Goal: Task Accomplishment & Management: Use online tool/utility

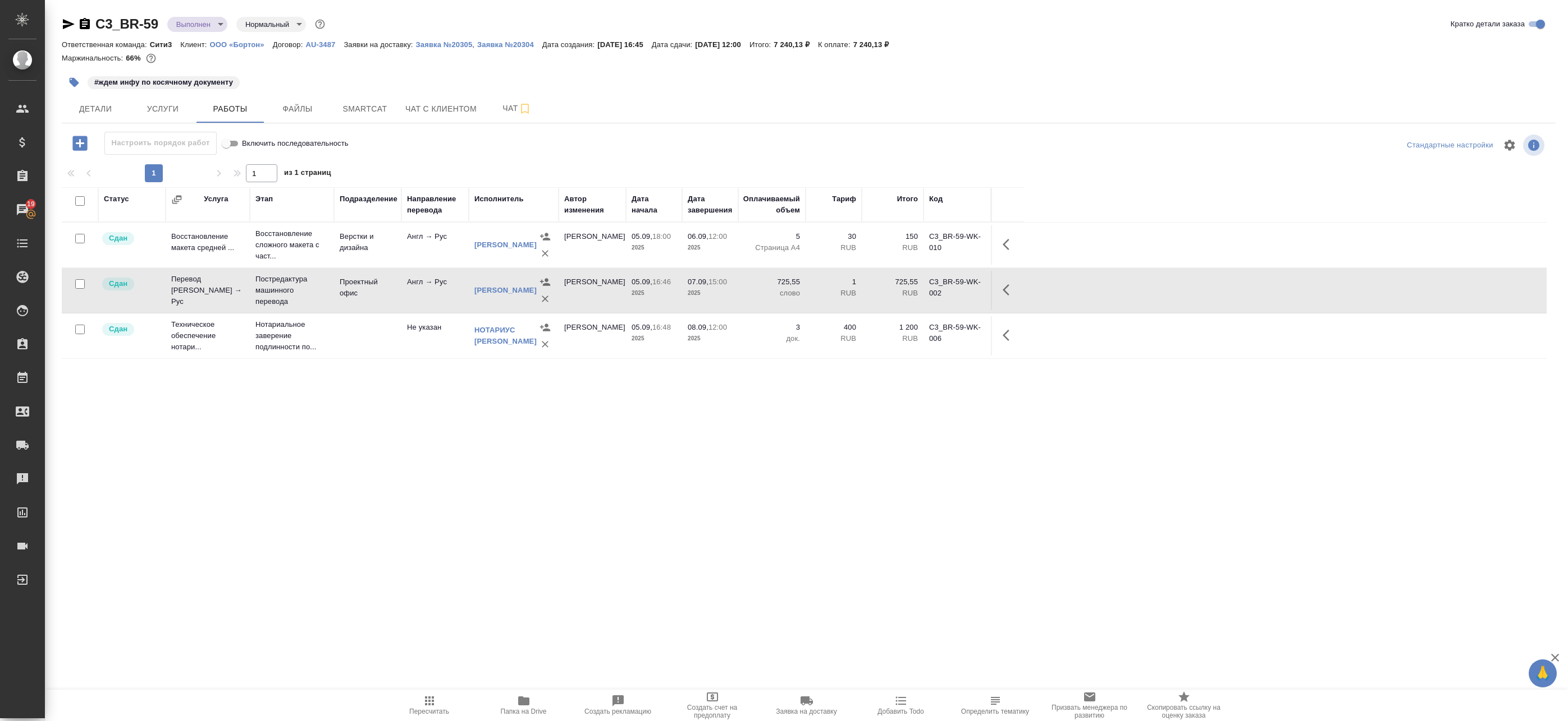
click at [473, 447] on div "Статус Услуга Этап Подразделение Направление перевода Исполнитель Автор изменен…" at bounding box center [804, 440] width 1485 height 505
click at [192, 20] on body "🙏 .cls-1 fill:#fff; AWATERA Badanyan Artak Клиенты Спецификации Заказы 19 Чаты …" at bounding box center [784, 360] width 1568 height 721
click at [387, 437] on div at bounding box center [784, 360] width 1568 height 721
click at [82, 141] on icon "button" at bounding box center [80, 143] width 14 height 14
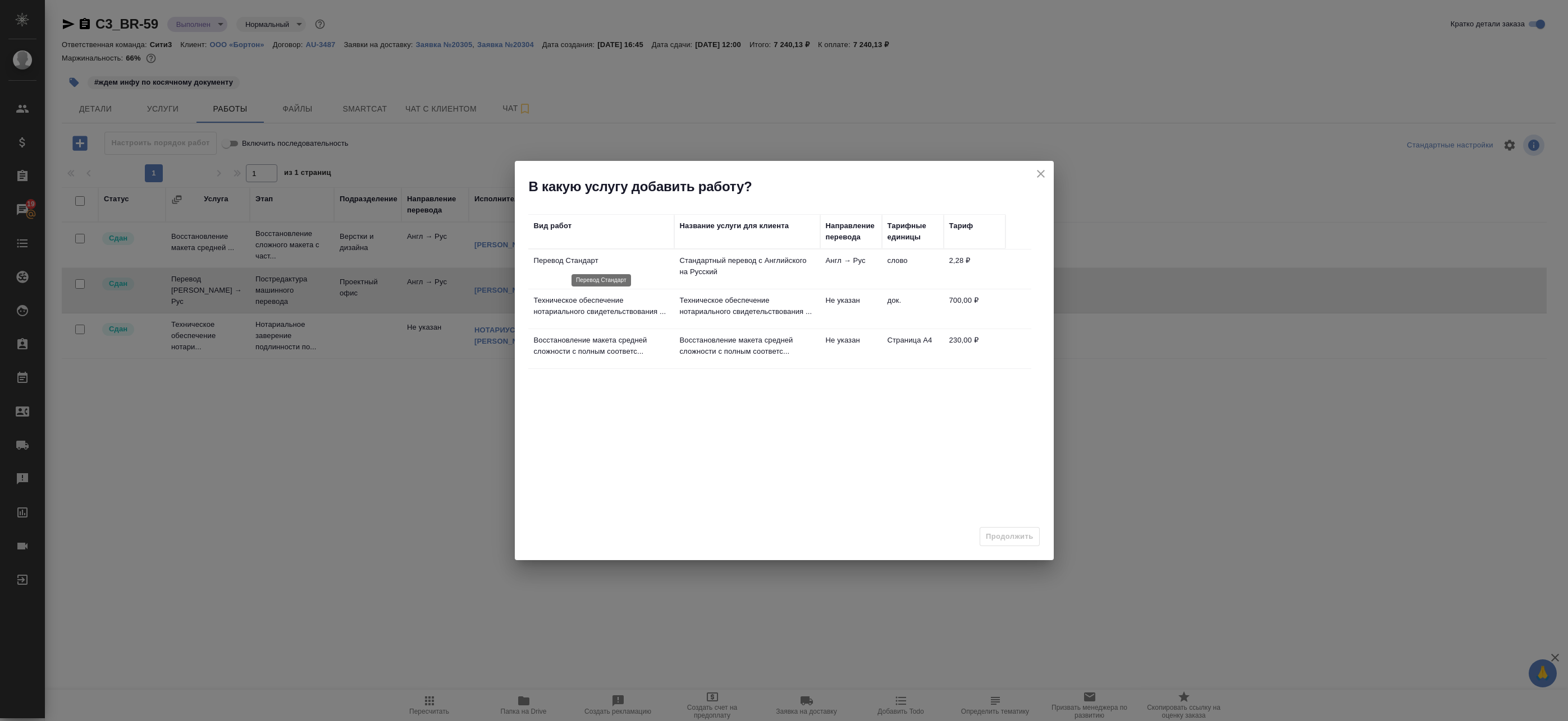
click at [659, 265] on p "Перевод Стандарт" at bounding box center [601, 261] width 135 height 12
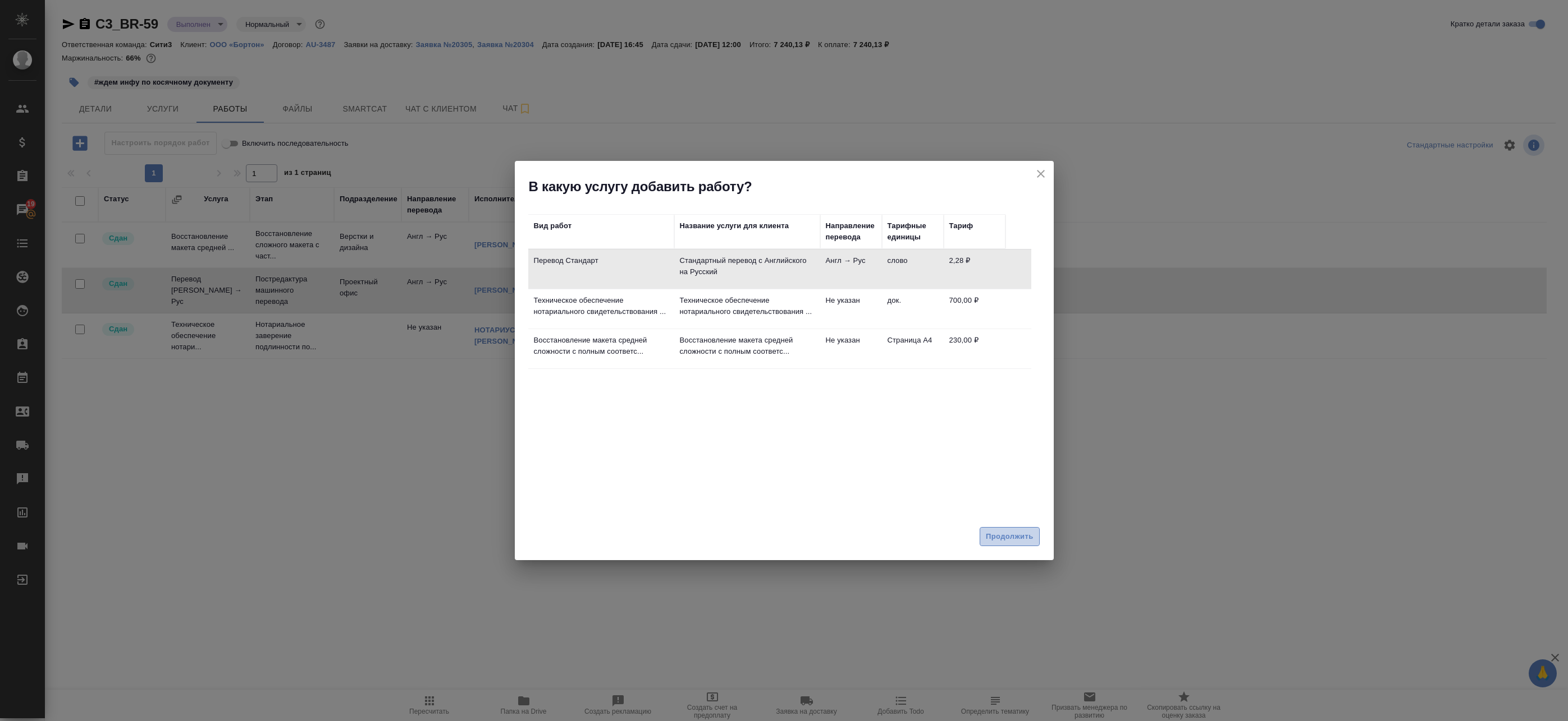
click at [1003, 531] on span "Продолжить" at bounding box center [1009, 537] width 47 height 13
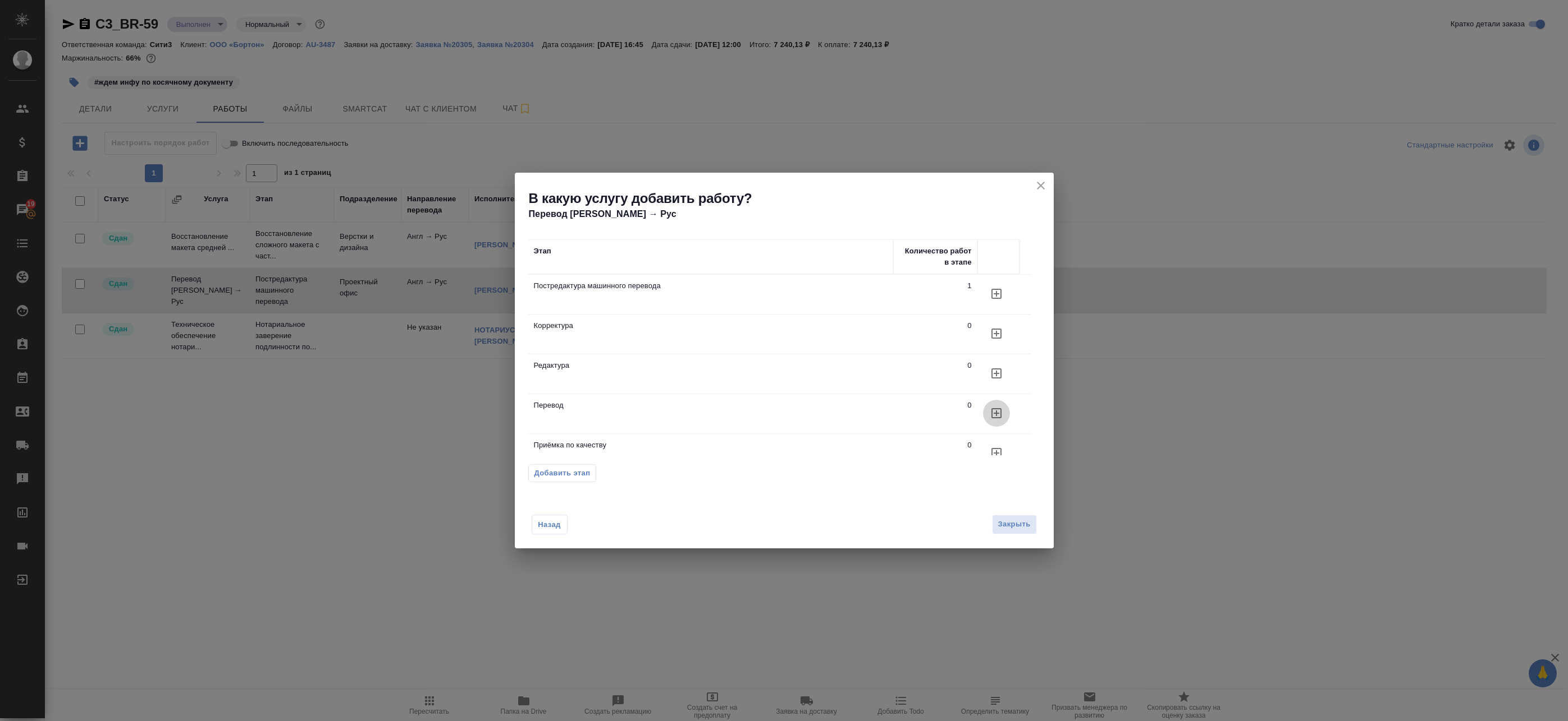
click at [998, 413] on icon "button" at bounding box center [996, 413] width 13 height 13
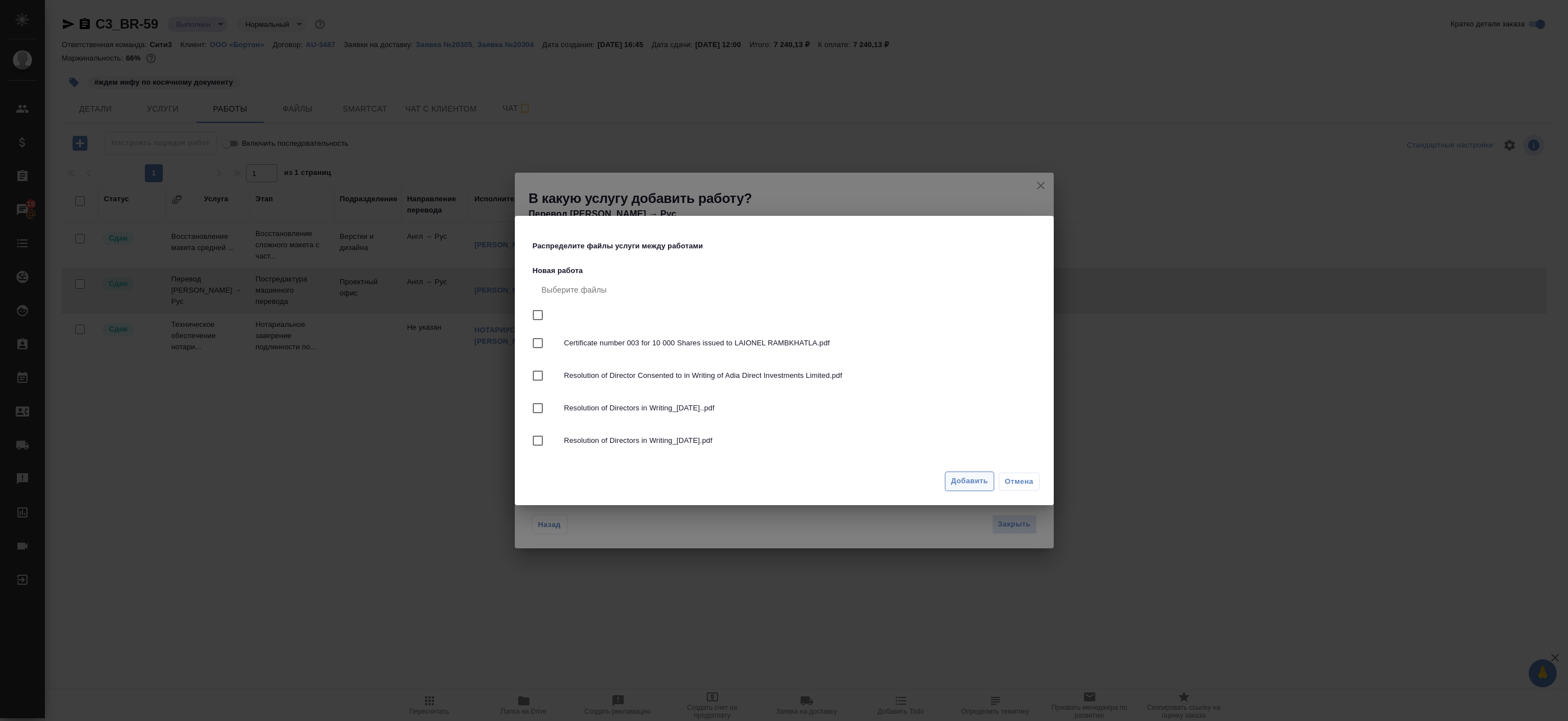
click at [962, 488] on span "Добавить" at bounding box center [969, 482] width 37 height 13
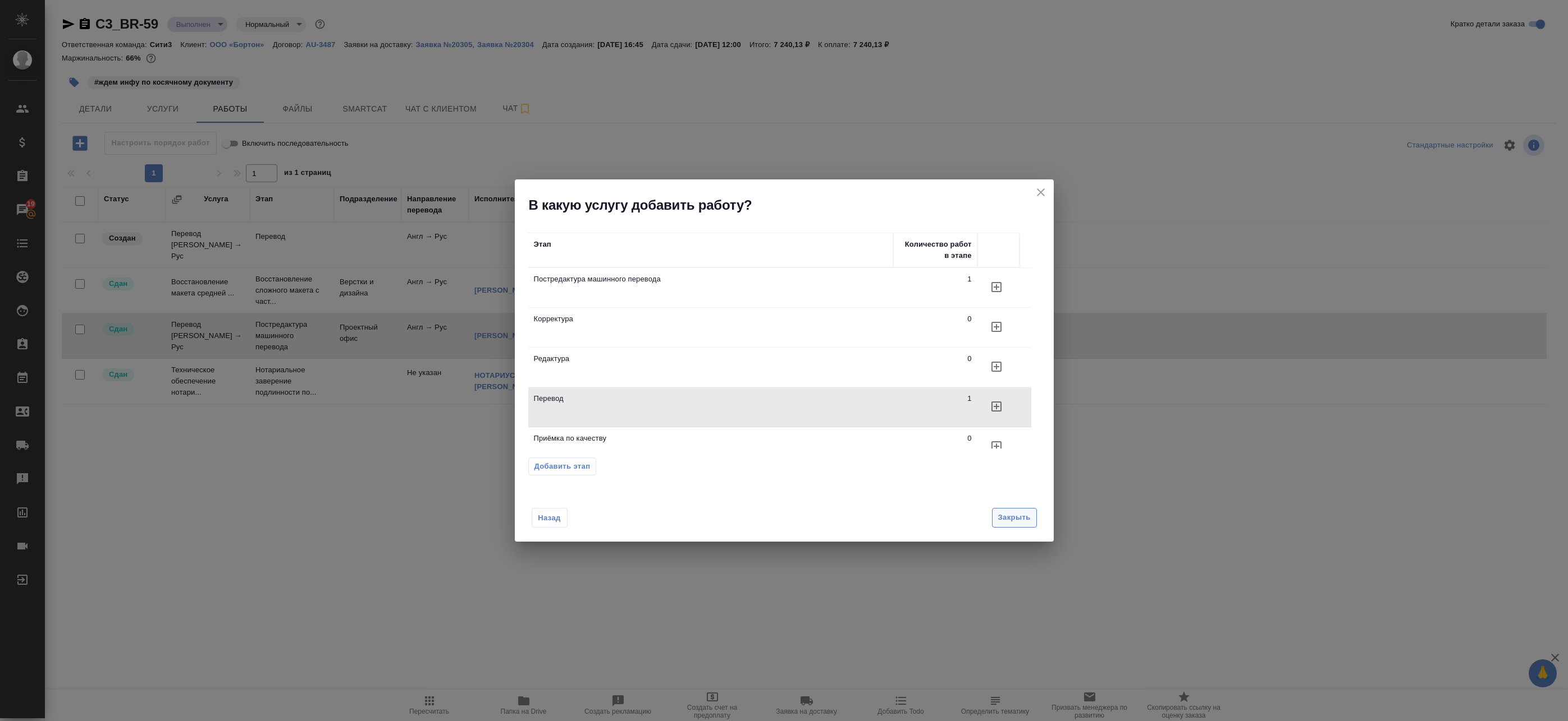
click at [1010, 518] on span "Закрыть" at bounding box center [1014, 518] width 32 height 13
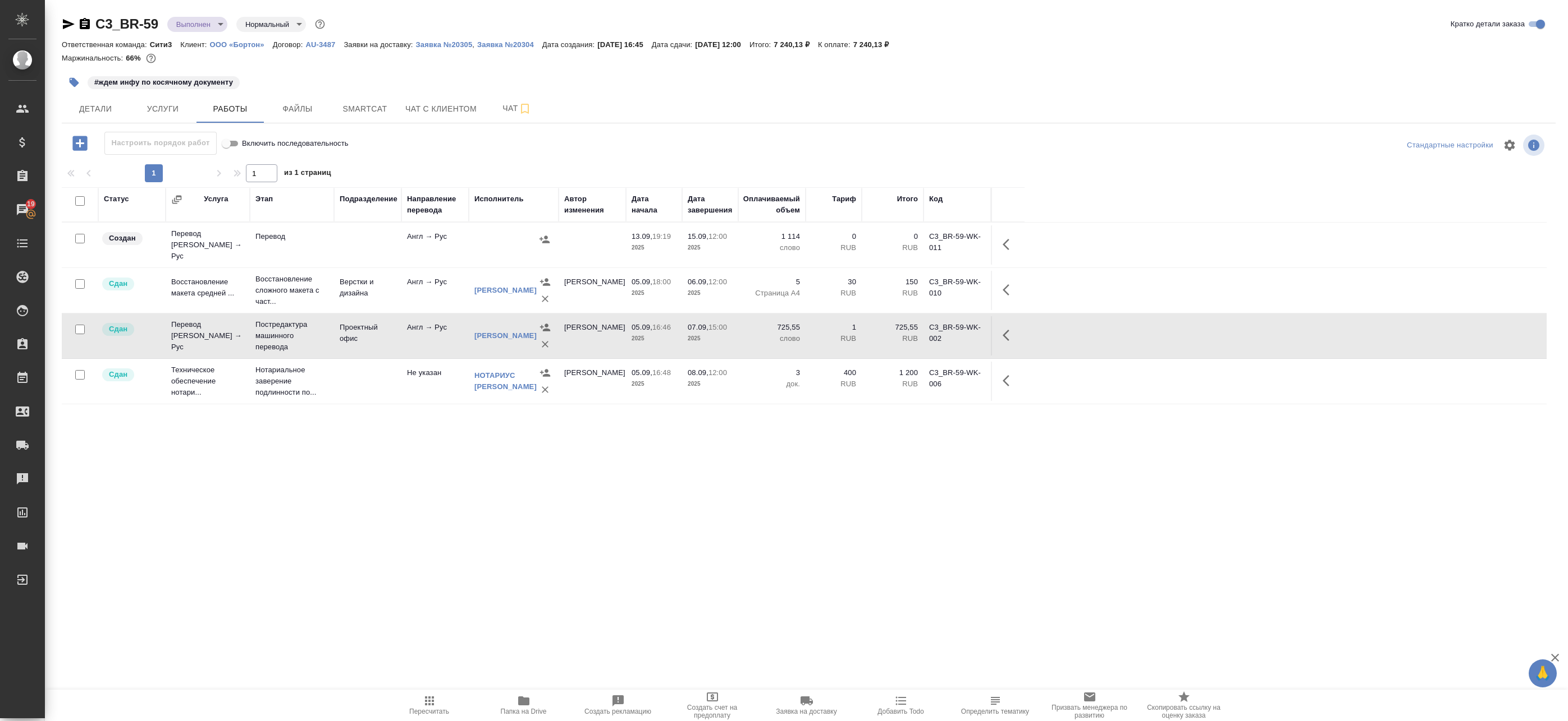
click at [407, 247] on td "Англ → Рус" at bounding box center [434, 245] width 67 height 39
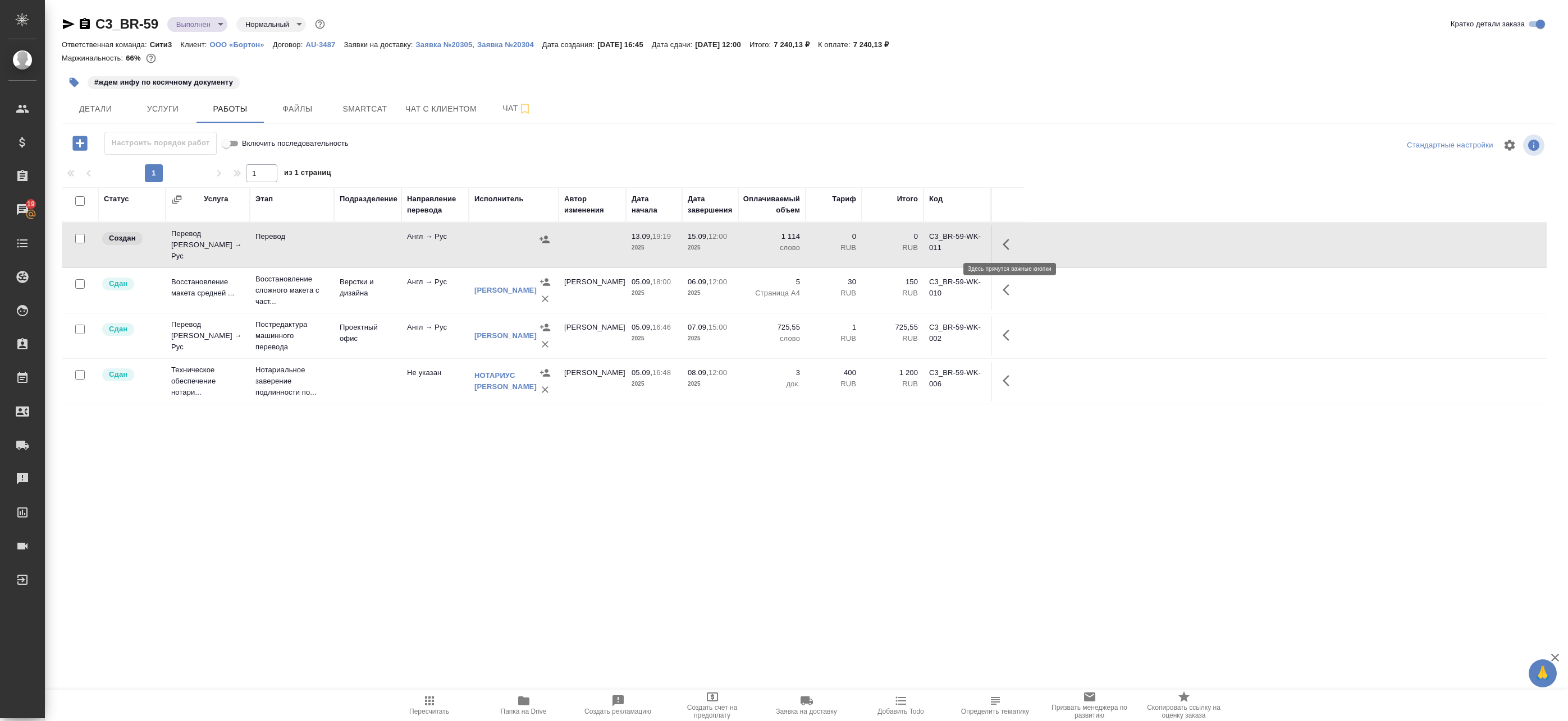
click at [1016, 241] on icon "button" at bounding box center [1008, 244] width 13 height 13
click at [933, 248] on button "button" at bounding box center [926, 245] width 19 height 27
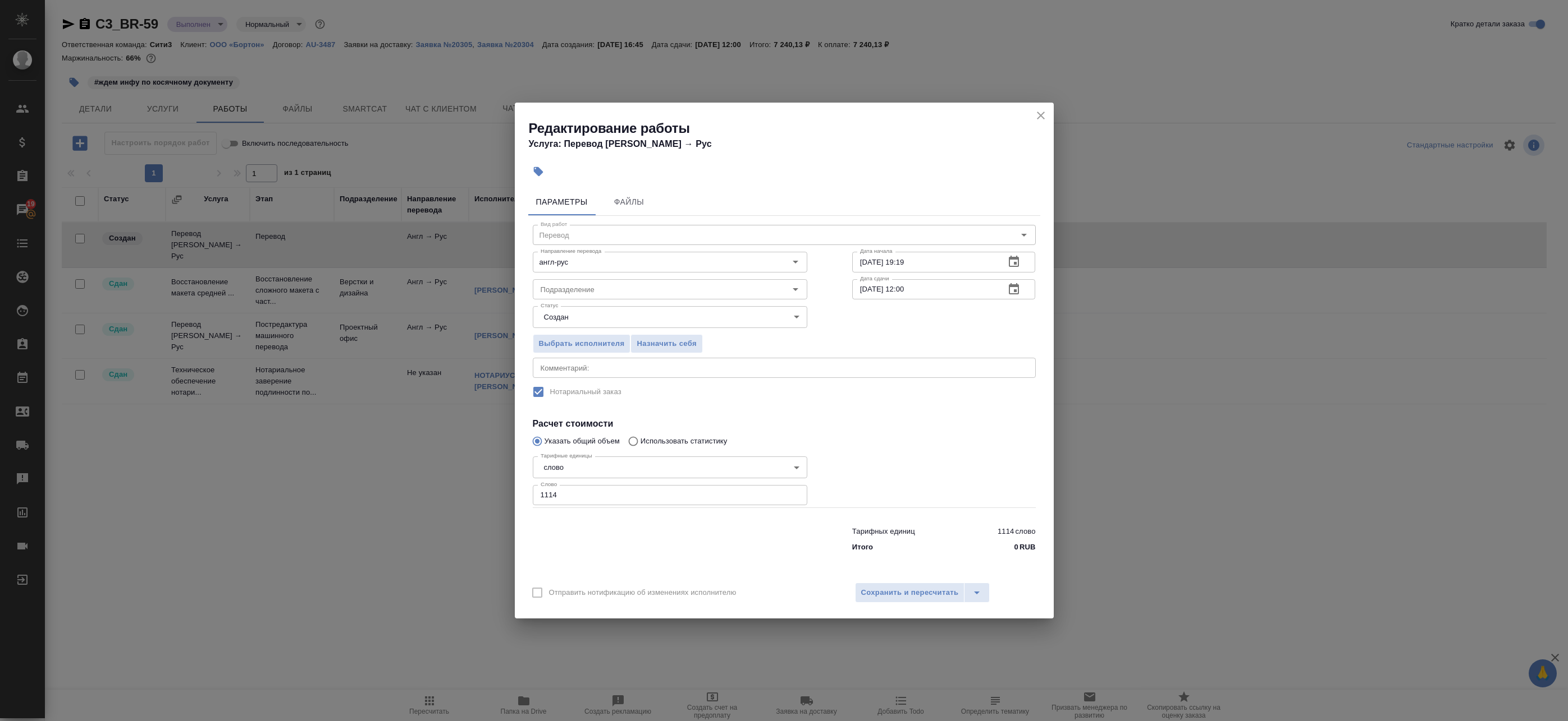
click at [1018, 292] on icon "button" at bounding box center [1013, 289] width 10 height 12
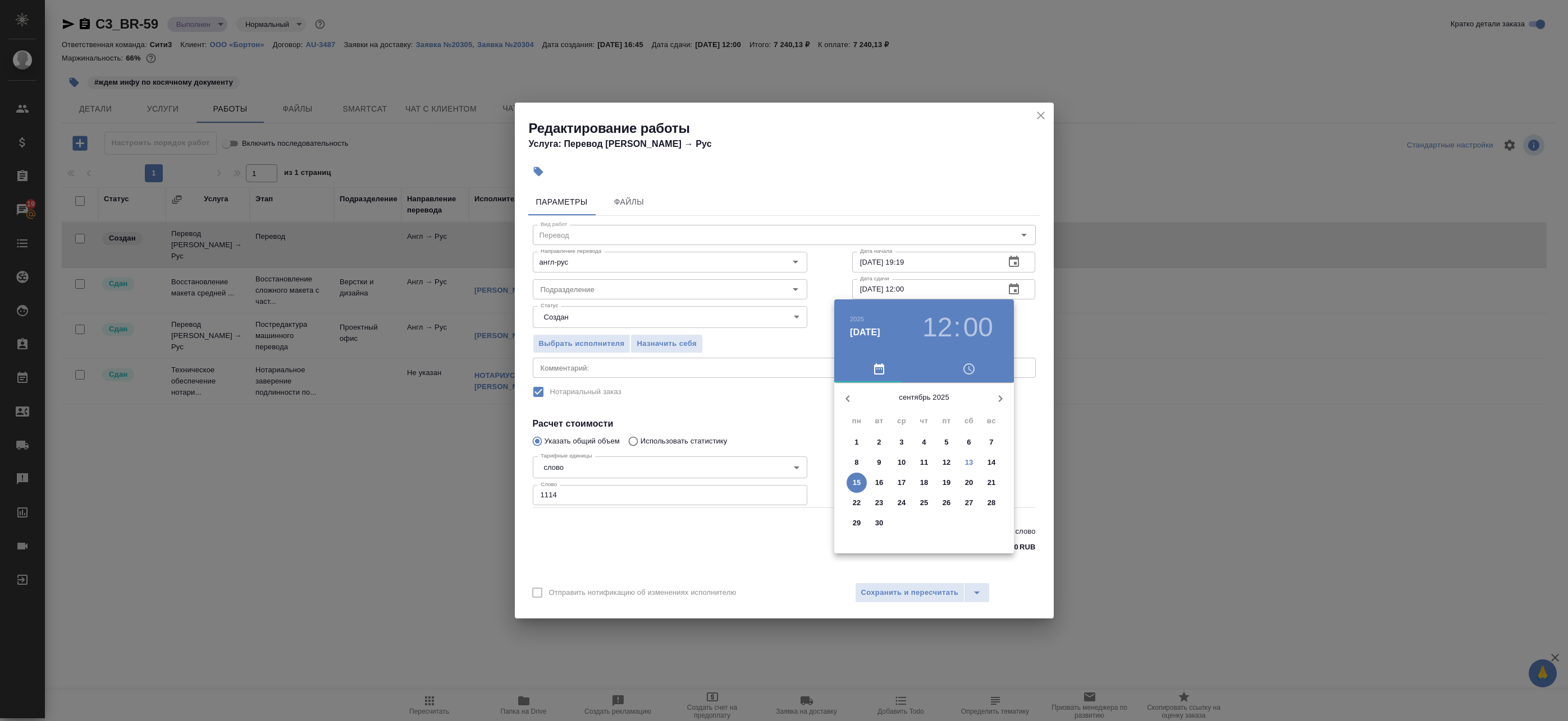
click at [998, 465] on span "14" at bounding box center [991, 463] width 21 height 12
type input "[DATE] 12:00"
click at [924, 407] on div at bounding box center [923, 470] width 146 height 146
click at [926, 407] on div at bounding box center [923, 470] width 146 height 146
click at [1033, 309] on div at bounding box center [784, 360] width 1568 height 721
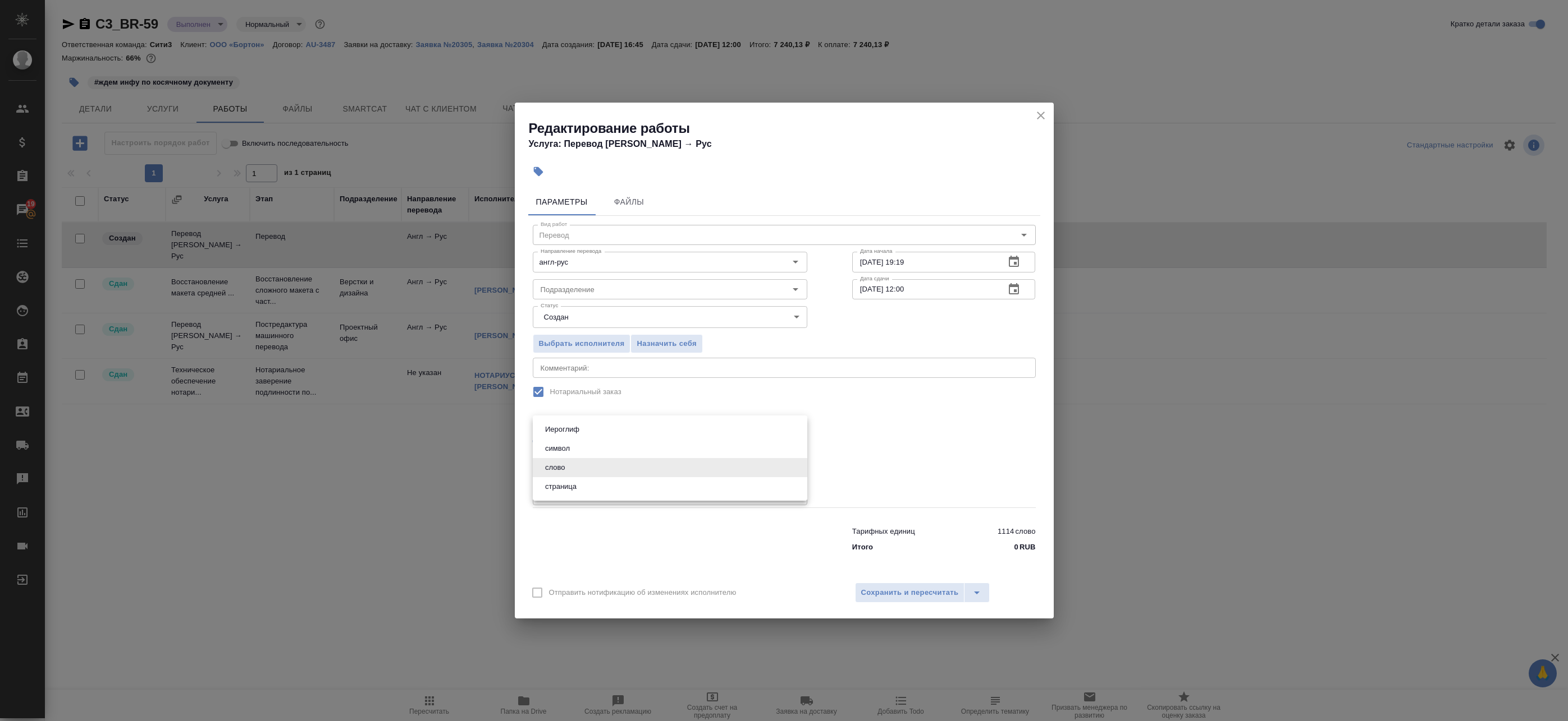
click at [600, 474] on body "🙏 .cls-1 fill:#fff; AWATERA Badanyan Artak Клиенты Спецификации Заказы 19 Чаты …" at bounding box center [784, 360] width 1568 height 721
click at [598, 520] on div at bounding box center [784, 360] width 1568 height 721
drag, startPoint x: 577, startPoint y: 499, endPoint x: 571, endPoint y: 498, distance: 6.1
click at [577, 499] on input "1114" at bounding box center [670, 495] width 274 height 21
drag, startPoint x: 569, startPoint y: 493, endPoint x: 464, endPoint y: 489, distance: 105.1
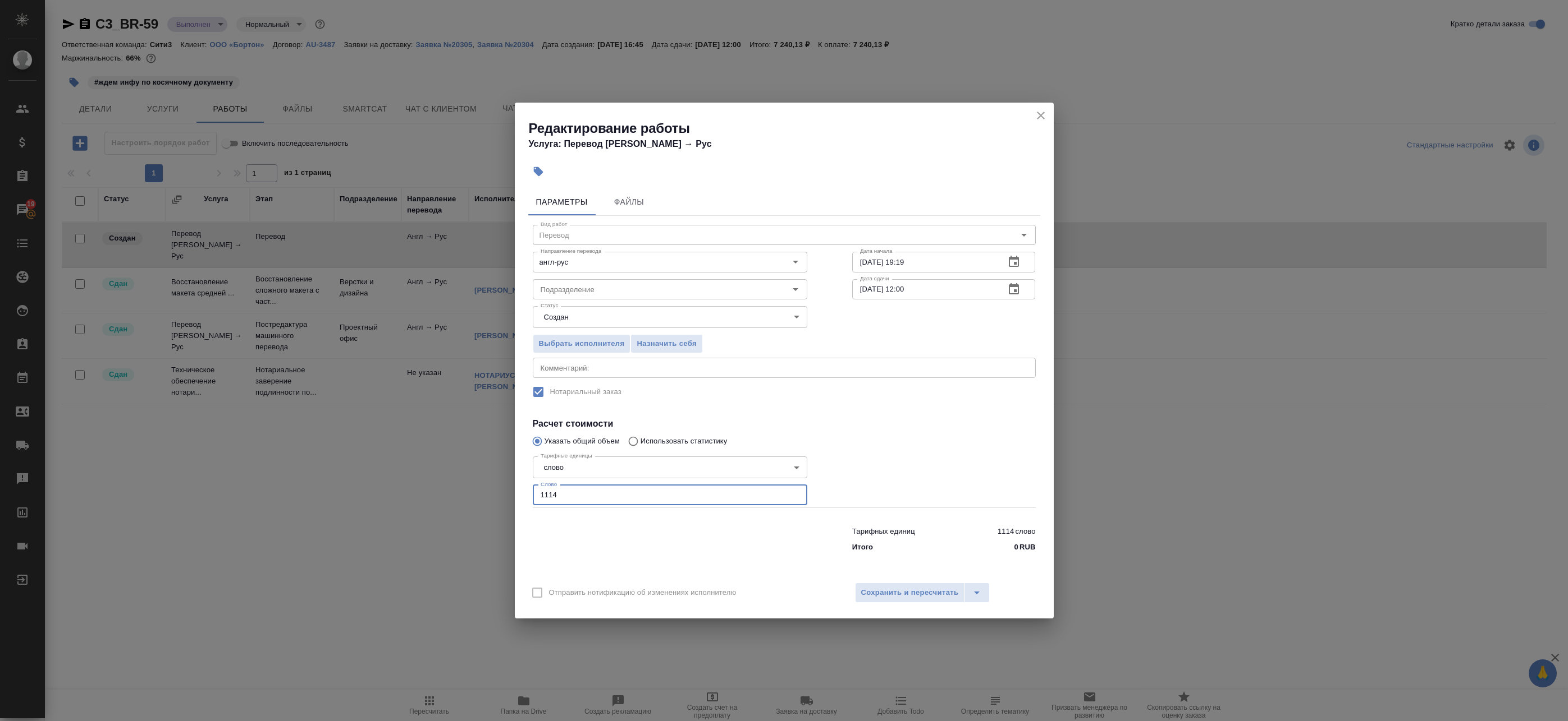
click at [464, 489] on div "Редактирование работы Услуга: Перевод [PERSON_NAME] → [PERSON_NAME] Файлы Вид р…" at bounding box center [784, 360] width 1568 height 721
click at [535, 502] on input "1114" at bounding box center [670, 495] width 274 height 21
drag, startPoint x: 586, startPoint y: 499, endPoint x: 477, endPoint y: 486, distance: 109.8
click at [481, 487] on div "Редактирование работы Услуга: Перевод [PERSON_NAME] → [PERSON_NAME] Файлы Вид р…" at bounding box center [784, 360] width 1568 height 721
click at [639, 280] on div "Подразделение" at bounding box center [670, 289] width 274 height 21
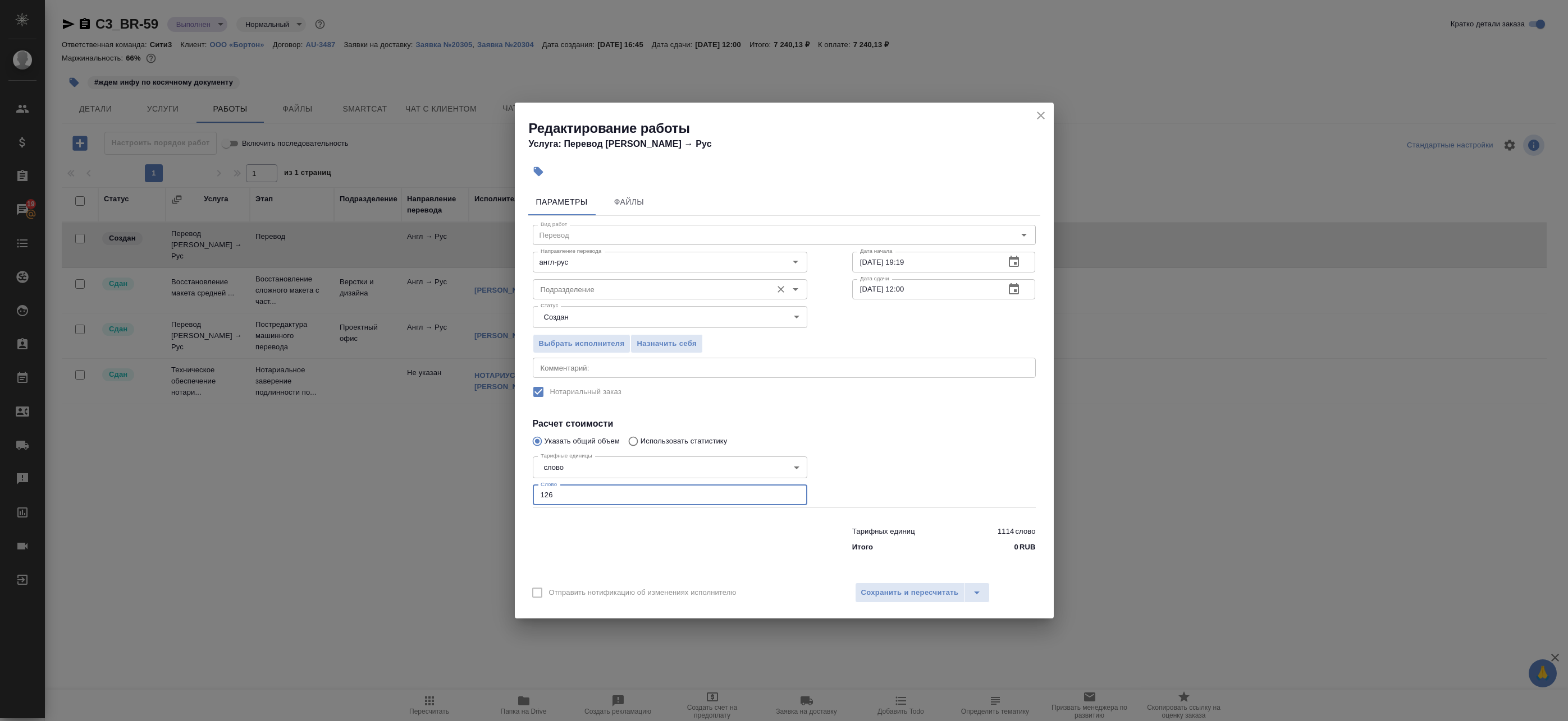
type input "126"
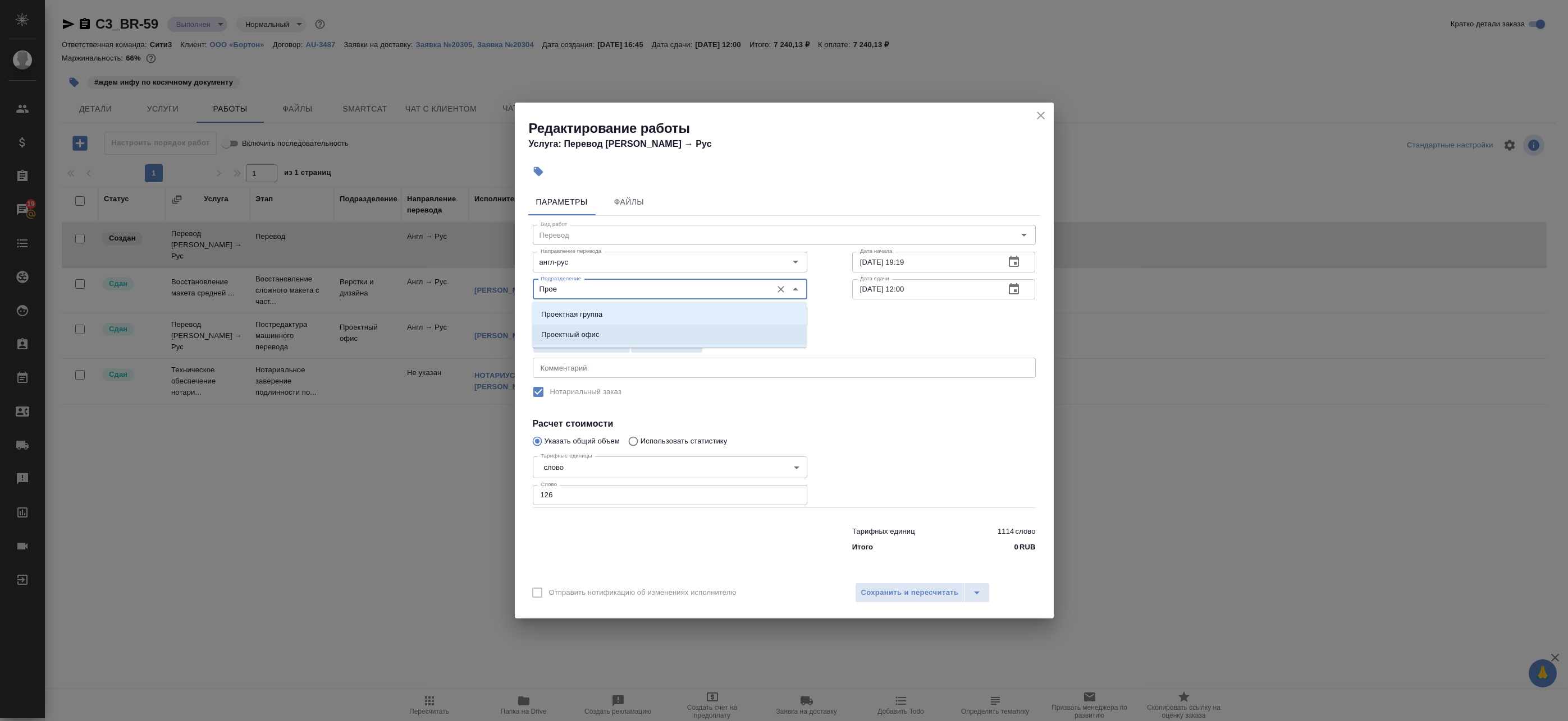
click at [601, 333] on li "Проектный офис" at bounding box center [669, 335] width 274 height 21
type input "Проектный офис"
click at [753, 378] on div "x Комментарий:" at bounding box center [784, 368] width 503 height 21
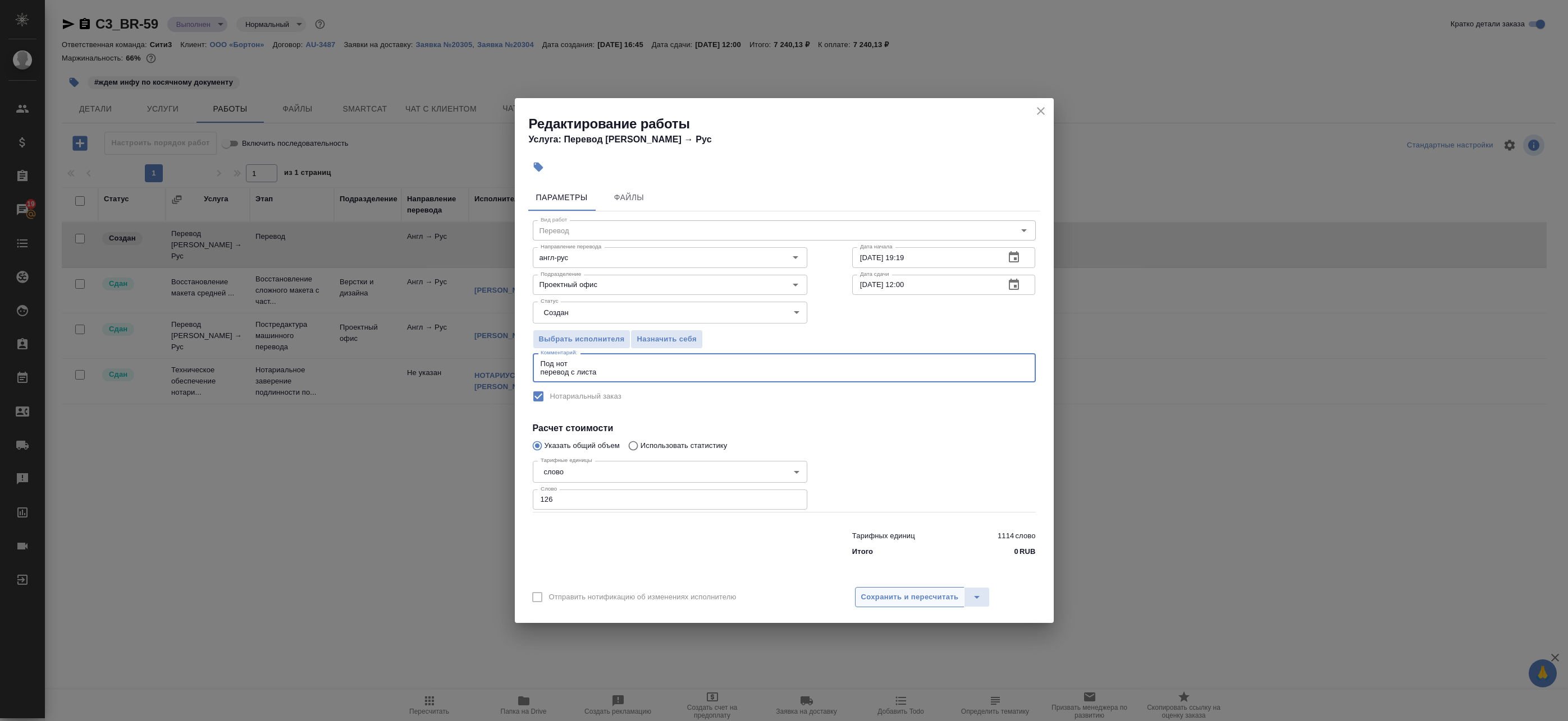
type textarea "Под нот перевод с листа"
click at [924, 598] on span "Сохранить и пересчитать" at bounding box center [909, 598] width 97 height 13
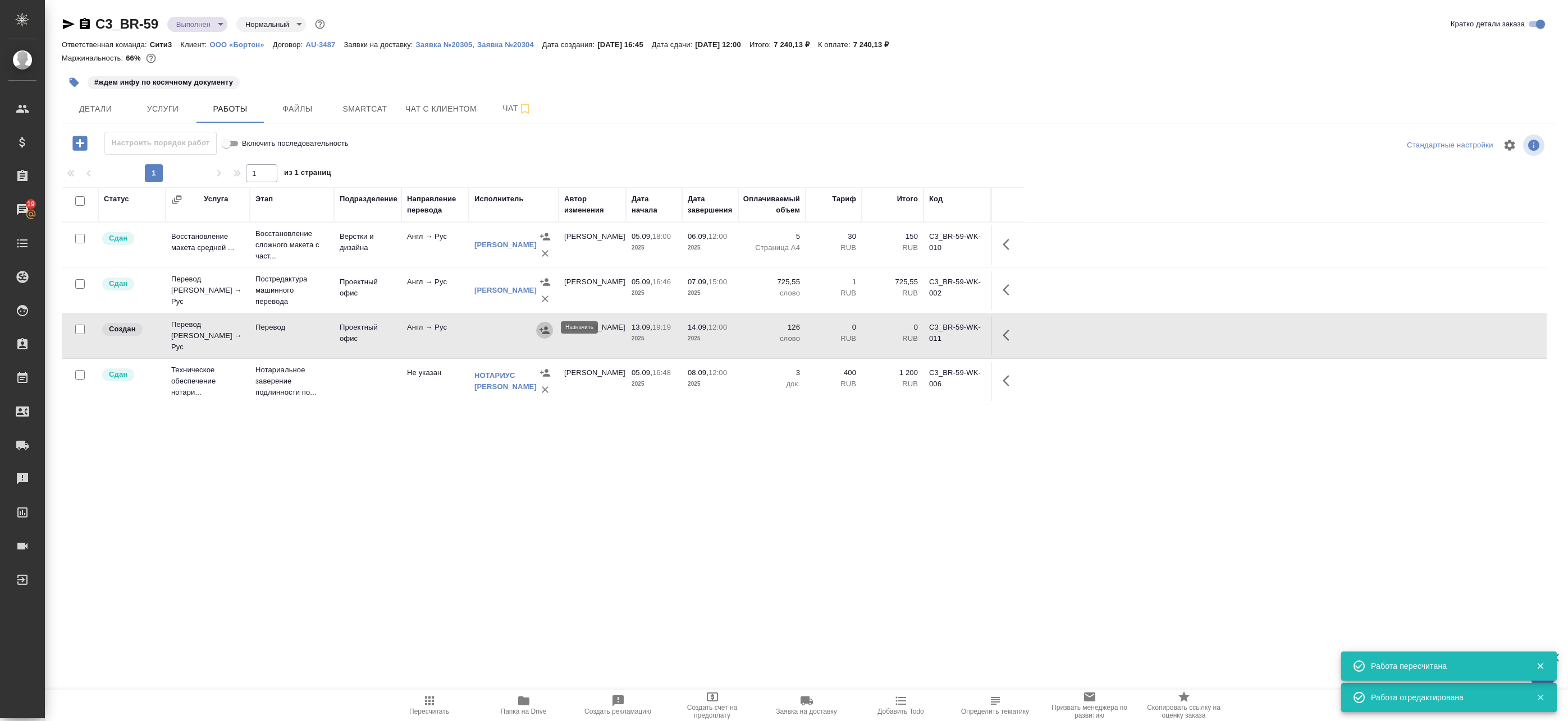
click at [541, 328] on icon "button" at bounding box center [544, 330] width 10 height 7
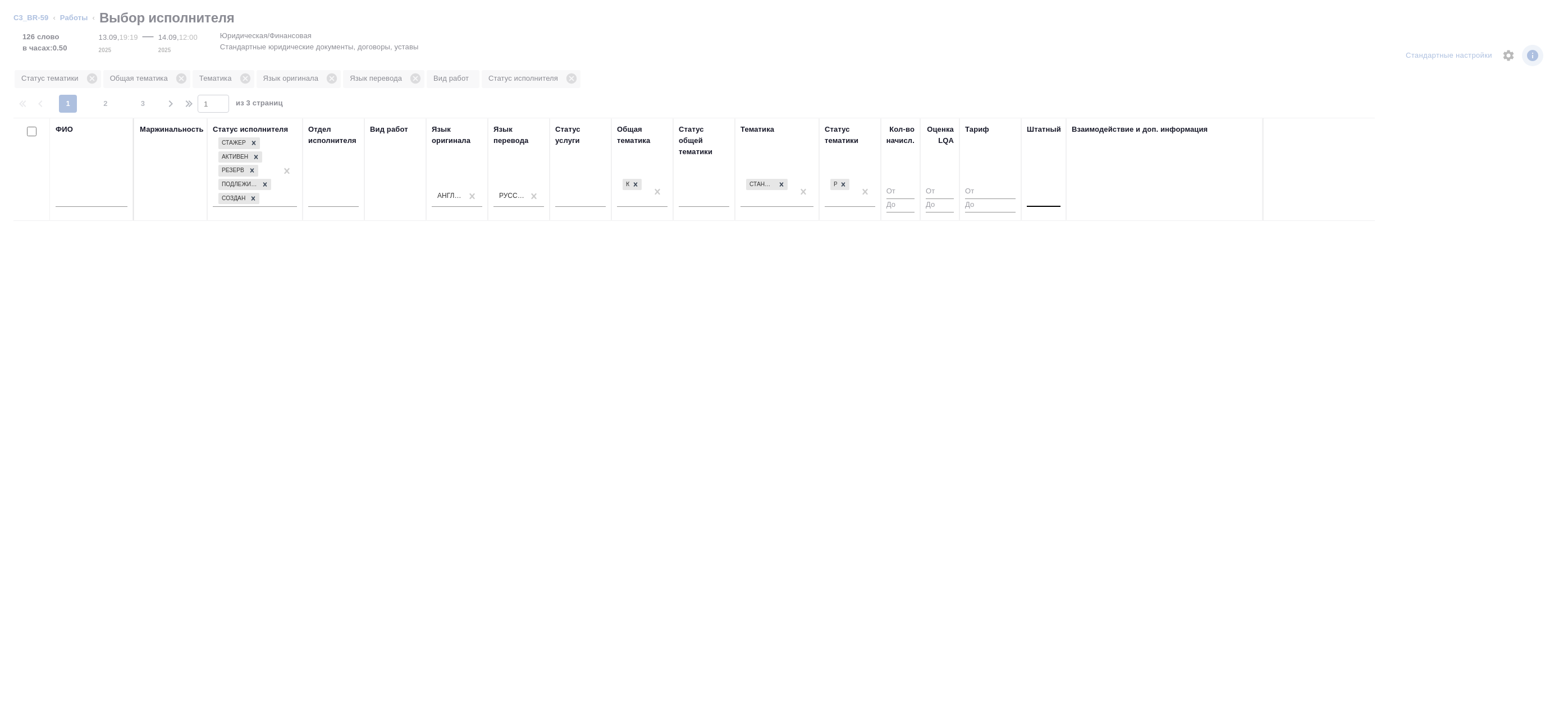
click at [1050, 200] on div at bounding box center [1043, 196] width 34 height 16
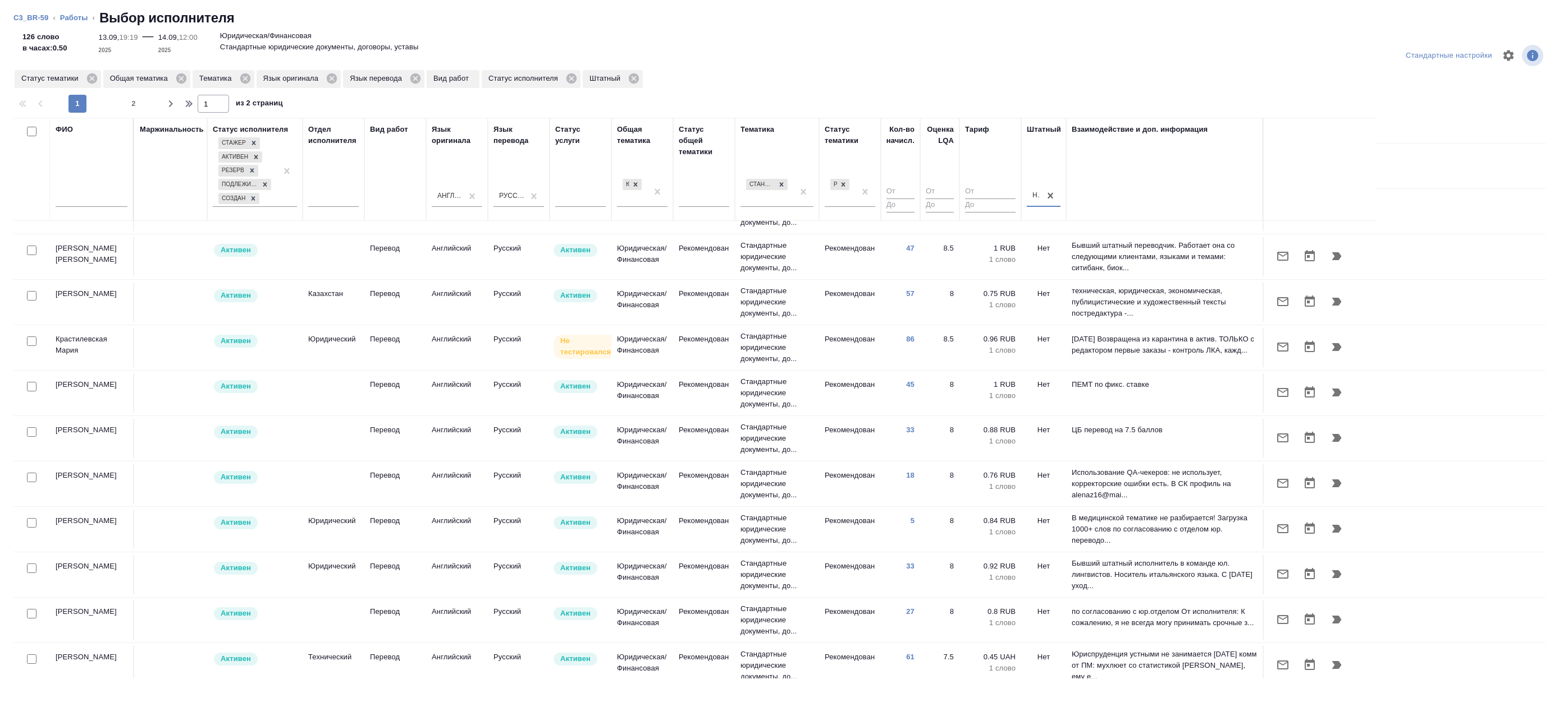
scroll to position [168, 0]
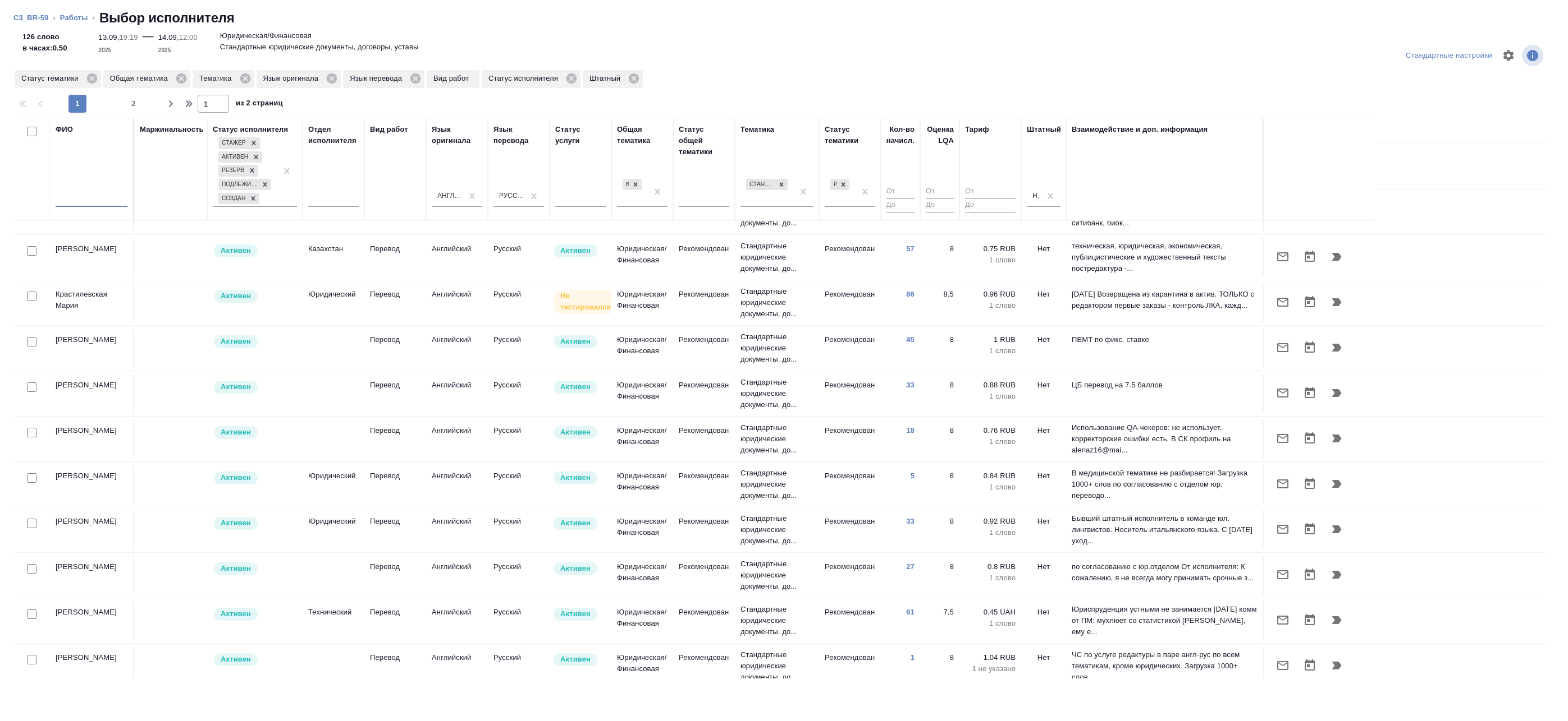
click at [81, 205] on input "text" at bounding box center [91, 200] width 72 height 14
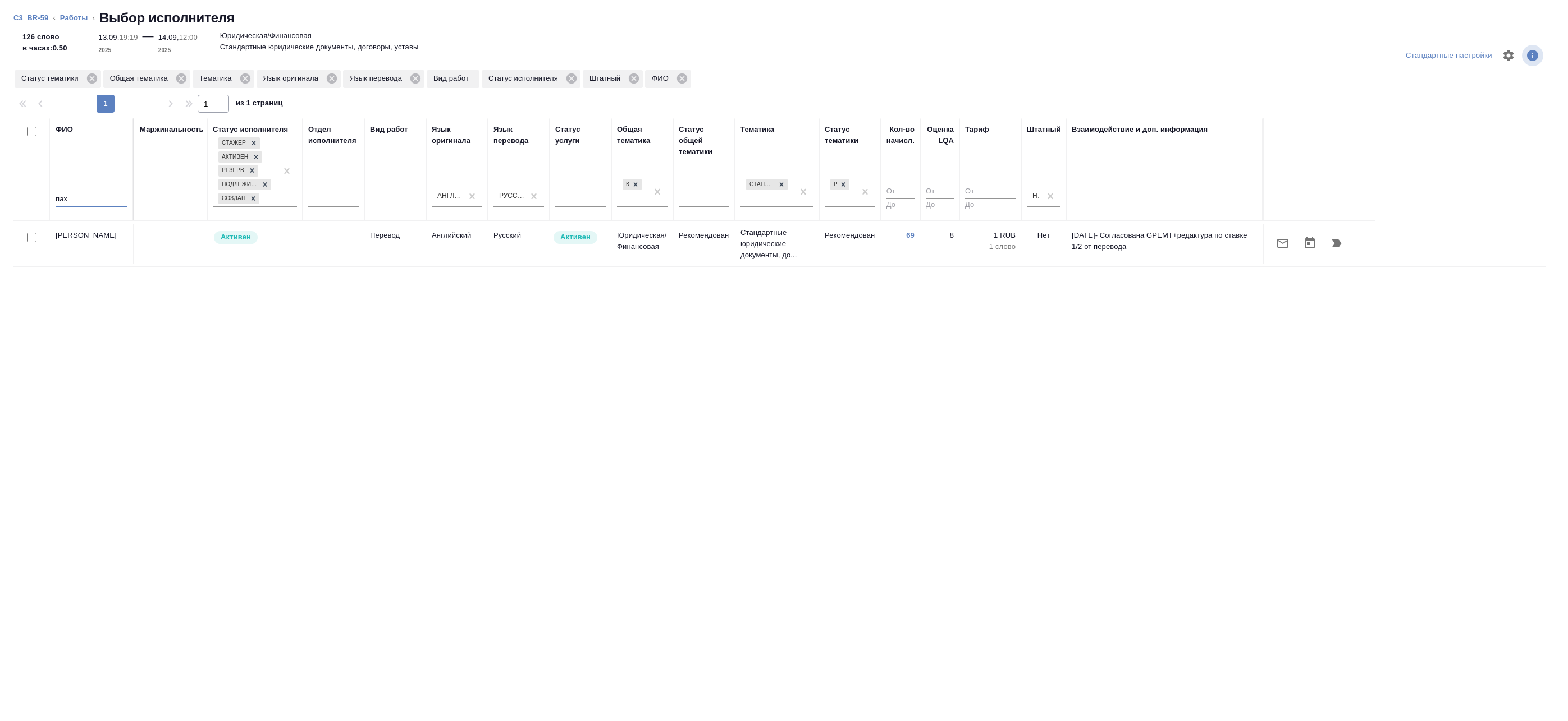
scroll to position [0, 0]
type input "пах"
drag, startPoint x: 1346, startPoint y: 244, endPoint x: 1273, endPoint y: 228, distance: 74.7
click at [1269, 220] on table "ФИО пах Маржинальность Статус исполнителя [PERSON_NAME] Резерв Подлежит внедрен…" at bounding box center [780, 192] width 1532 height 149
click at [1336, 243] on icon "button" at bounding box center [1336, 243] width 10 height 8
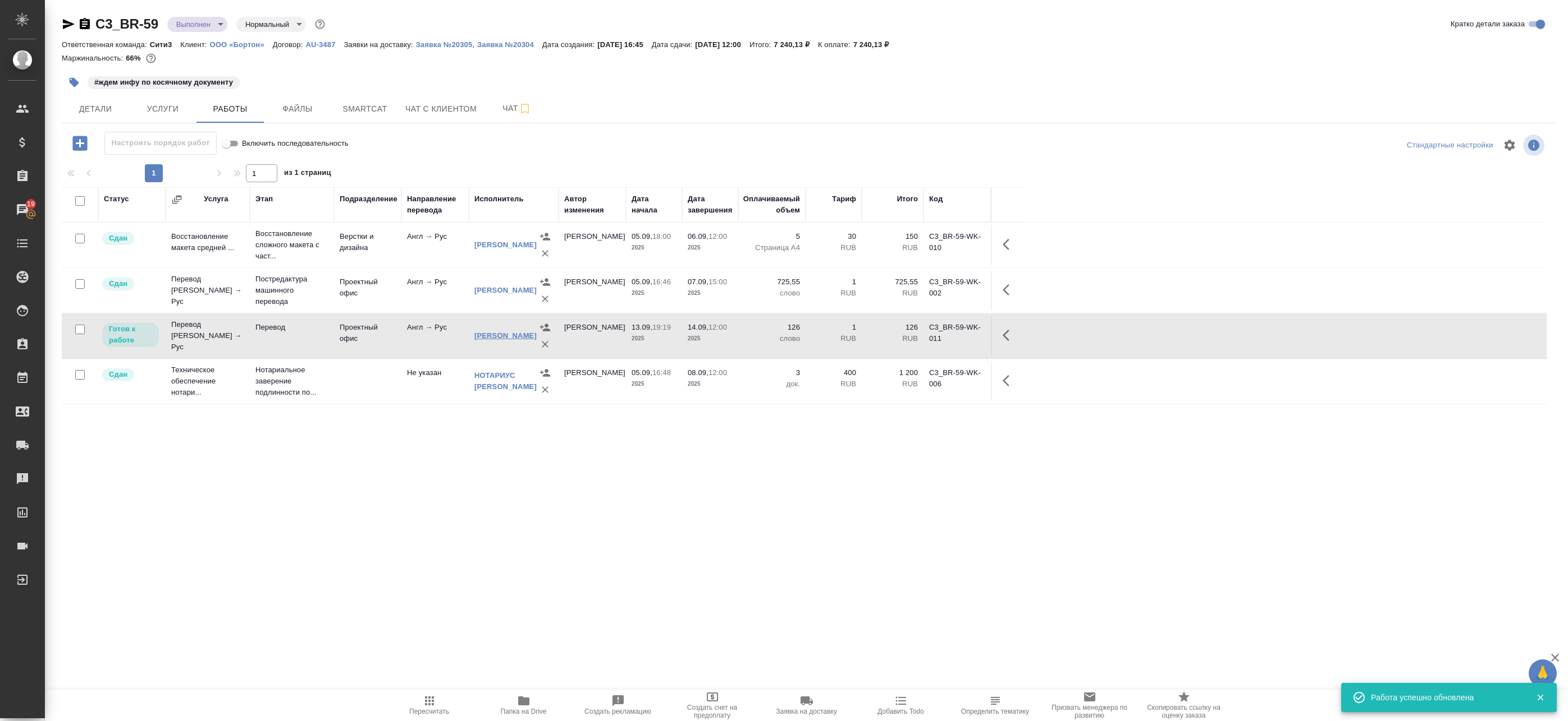
click at [490, 340] on link "[PERSON_NAME]" at bounding box center [506, 335] width 63 height 8
click at [543, 345] on icon "button" at bounding box center [544, 344] width 12 height 12
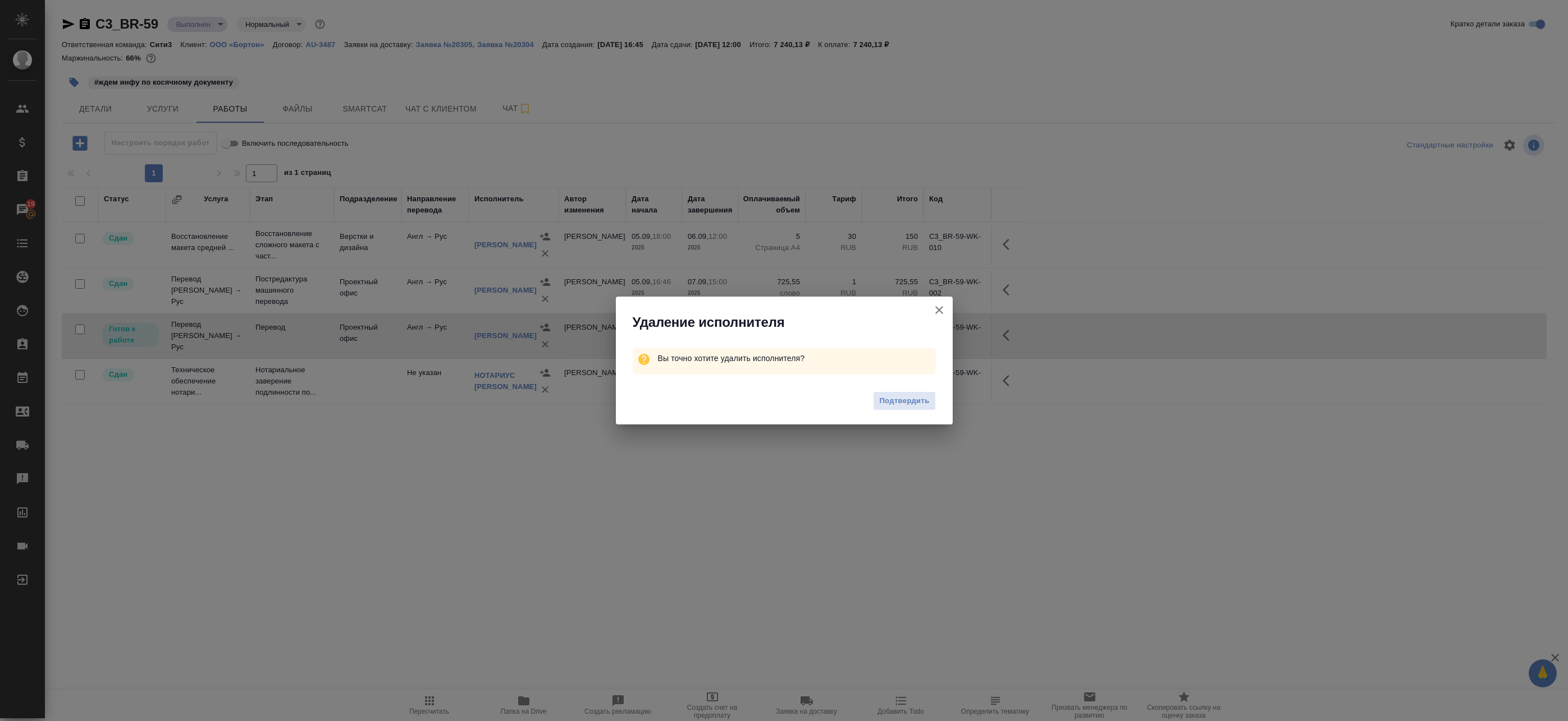
click at [913, 397] on span "Подтвердить" at bounding box center [904, 401] width 50 height 13
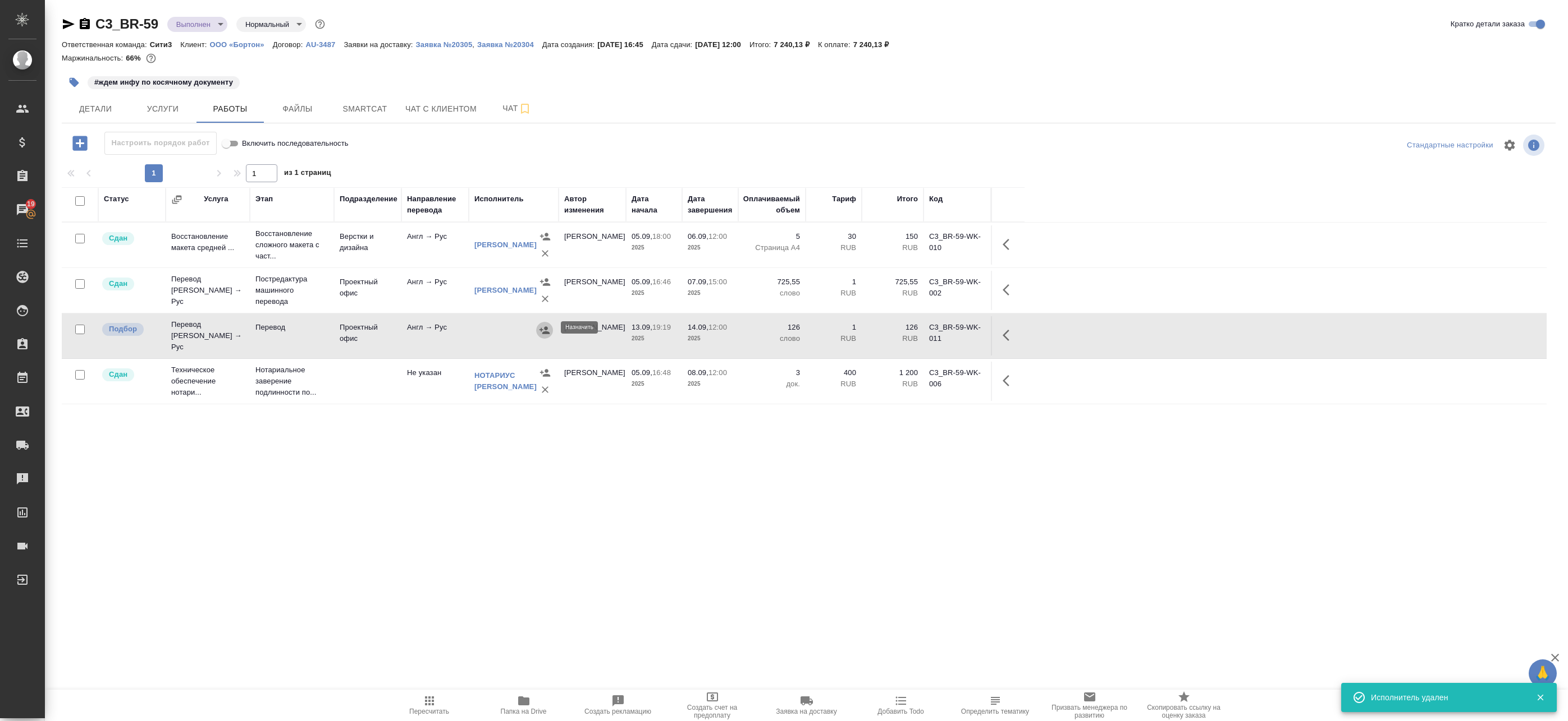
click at [545, 329] on icon "button" at bounding box center [544, 330] width 10 height 7
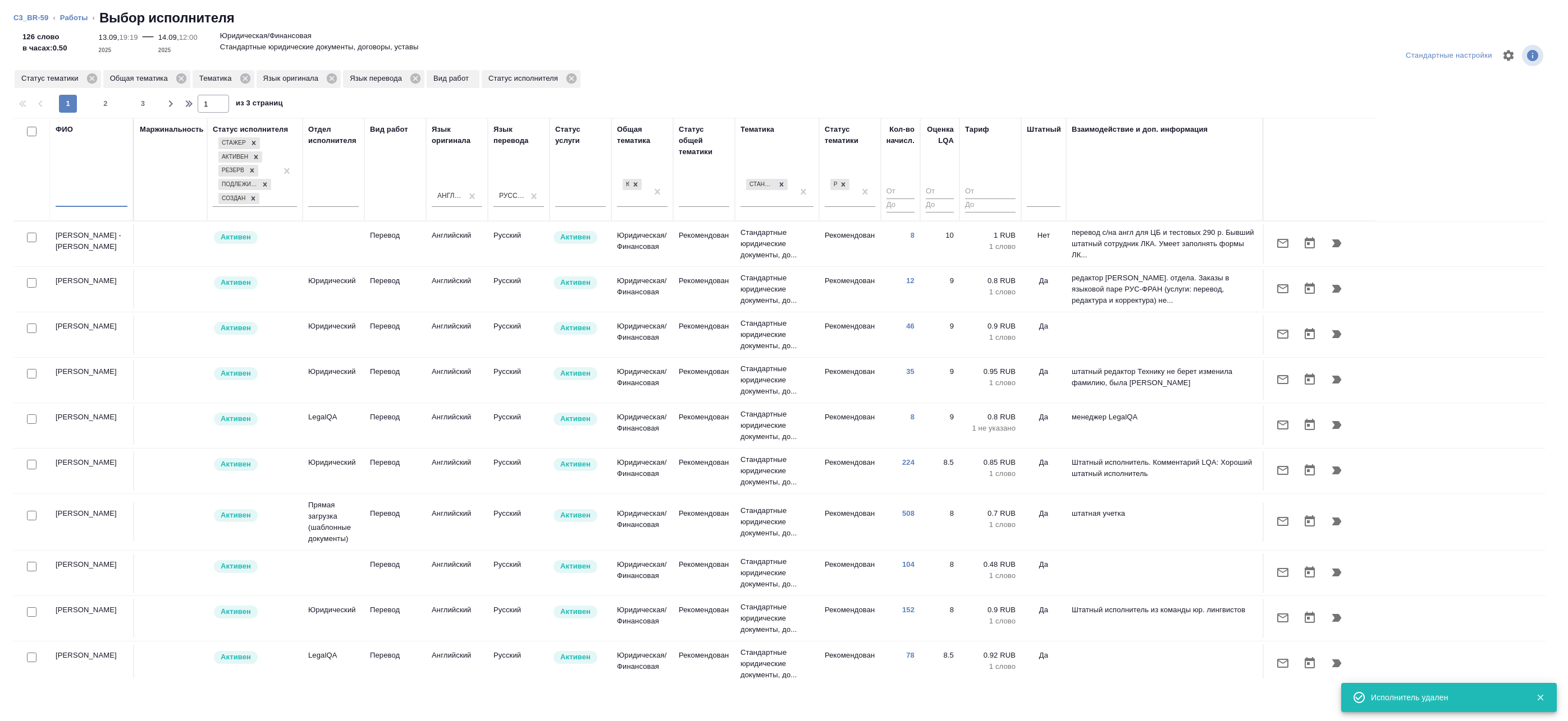
click at [80, 201] on input "text" at bounding box center [91, 200] width 72 height 14
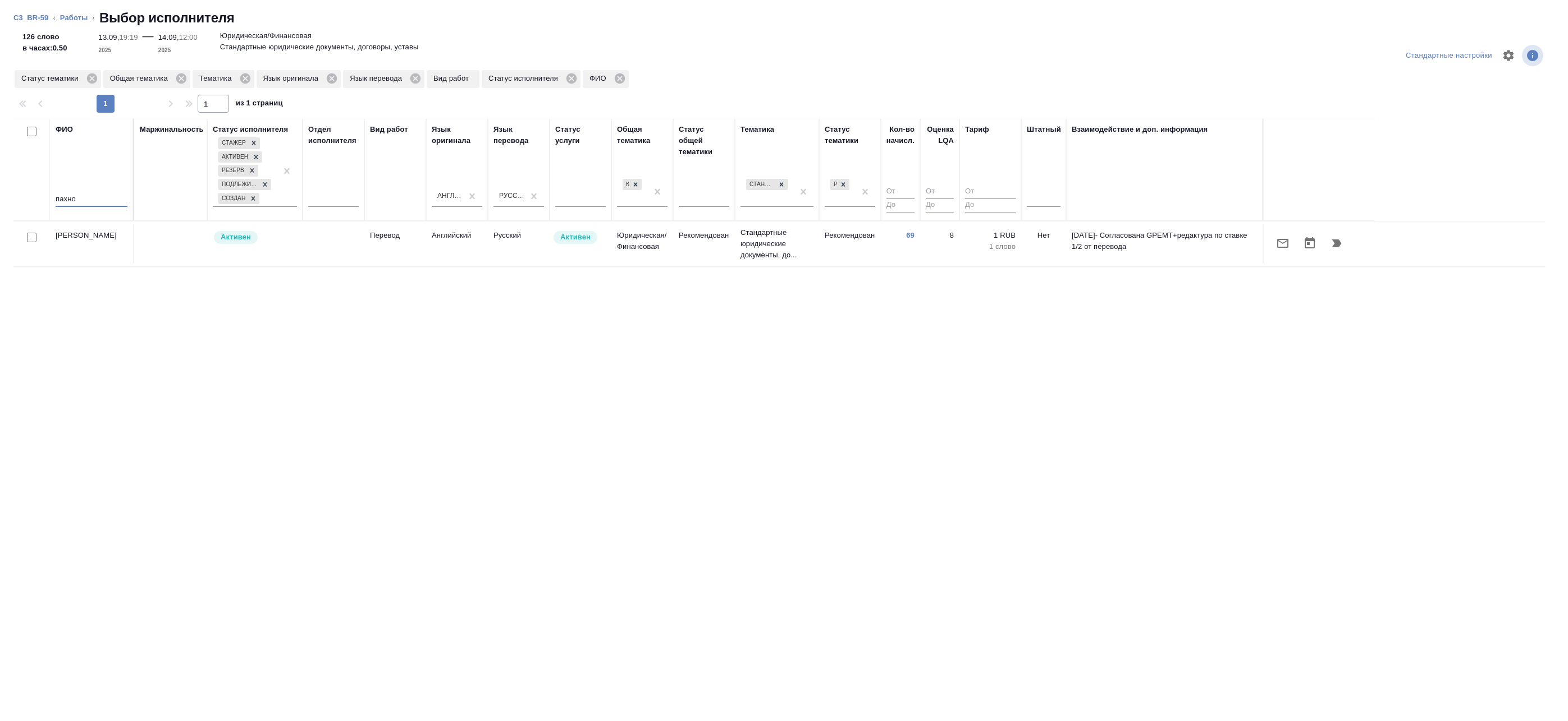
type input "пахно"
click at [1279, 249] on icon "button" at bounding box center [1282, 243] width 13 height 13
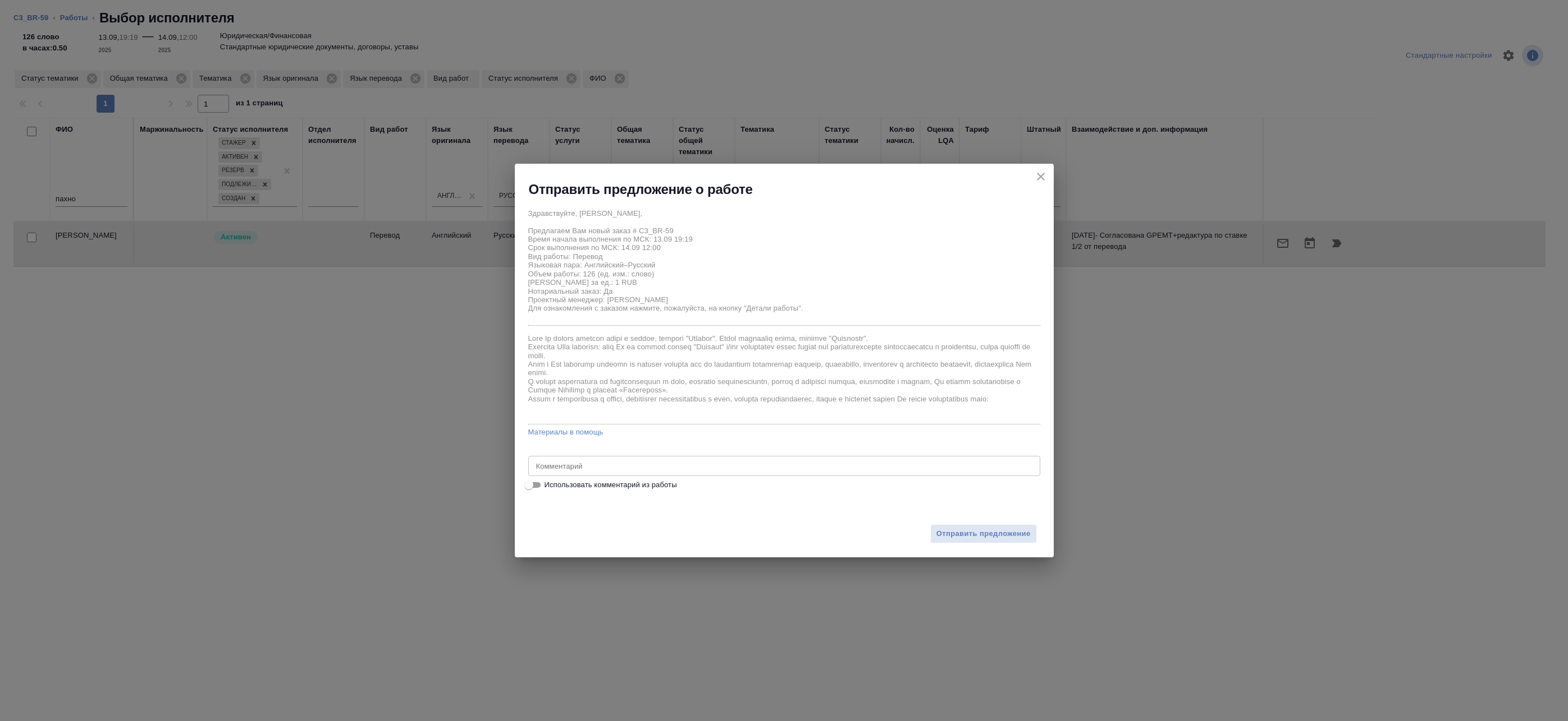
click at [552, 488] on span "Использовать комментарий из работы" at bounding box center [611, 485] width 132 height 12
click at [549, 488] on input "Использовать комментарий из работы" at bounding box center [528, 485] width 40 height 13
checkbox input "true"
type textarea "Под нот перевод с листа"
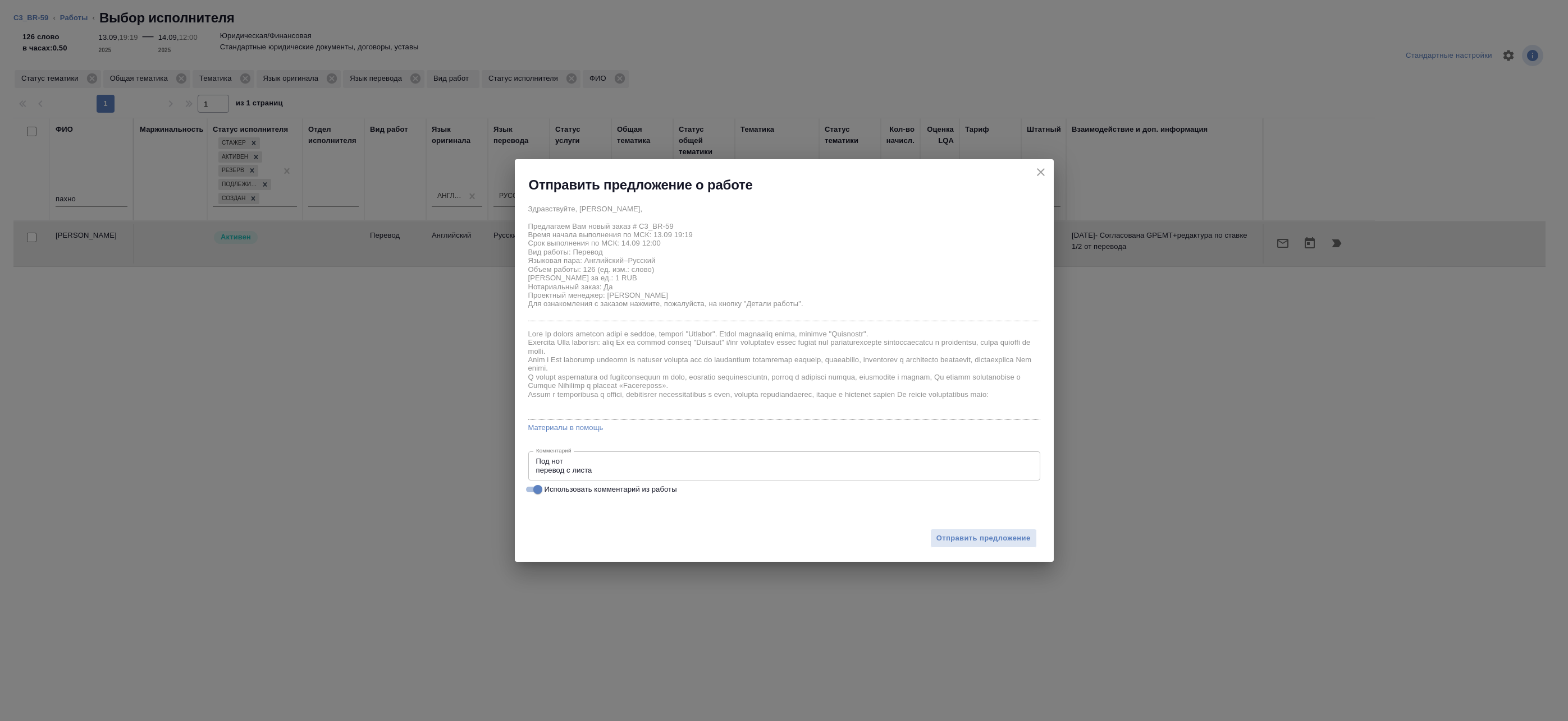
click at [968, 551] on div "Отправить предложение" at bounding box center [784, 532] width 539 height 62
click at [972, 539] on span "Отправить предложение" at bounding box center [982, 539] width 94 height 13
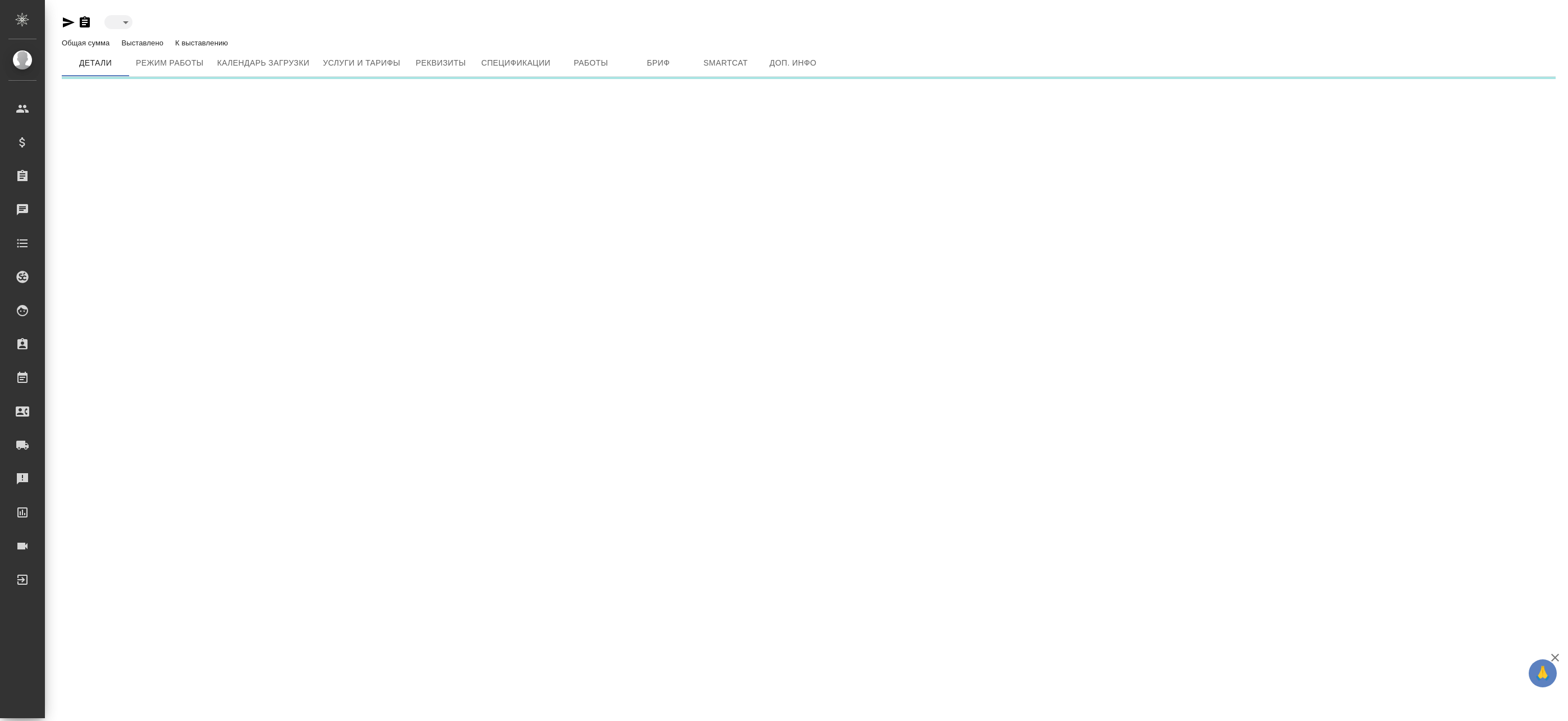
type input "active"
